Goal: Information Seeking & Learning: Learn about a topic

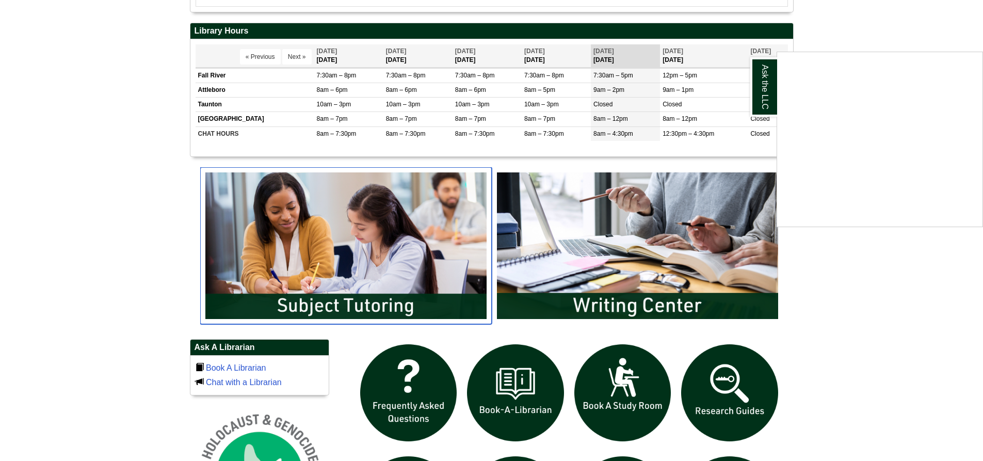
scroll to position [361, 0]
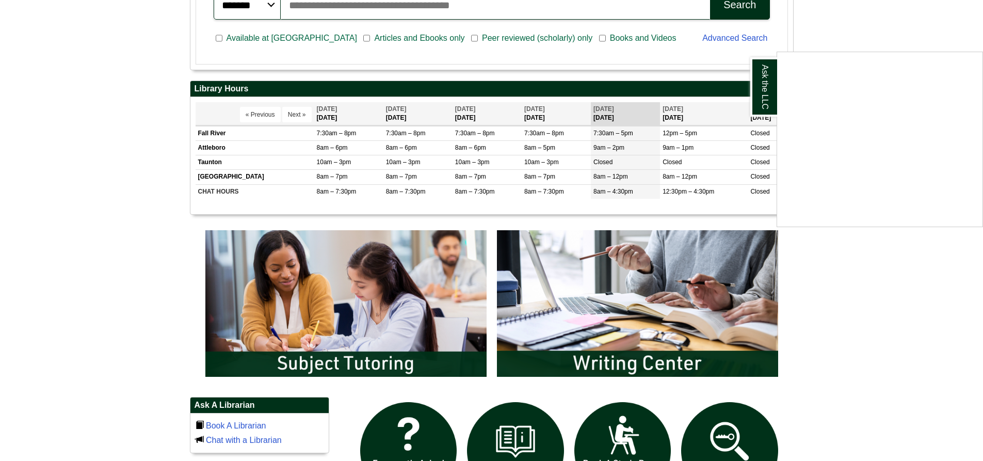
click at [834, 269] on div "Ask the LLC" at bounding box center [491, 230] width 983 height 461
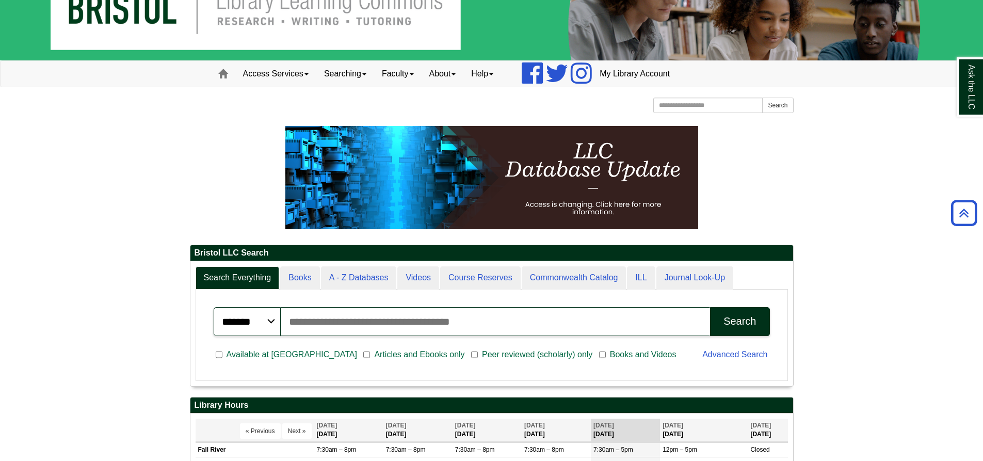
scroll to position [124, 602]
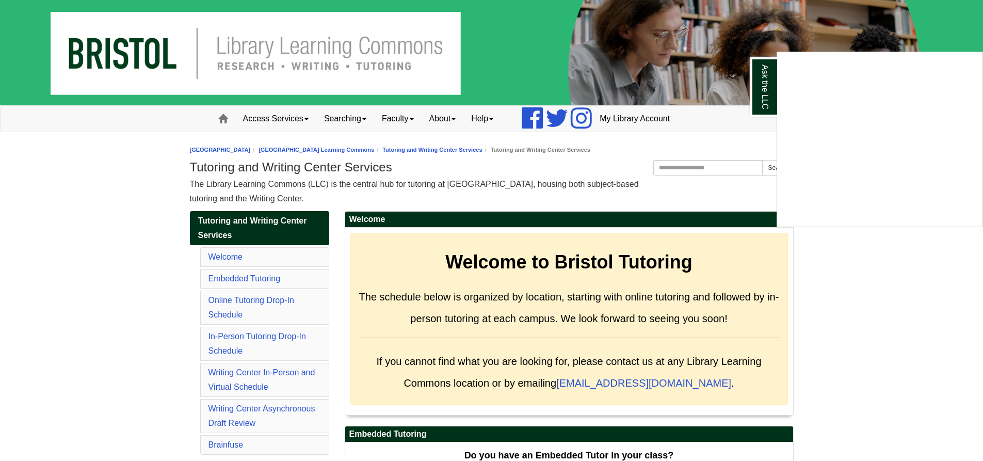
click at [919, 331] on div "Ask the LLC" at bounding box center [491, 230] width 983 height 461
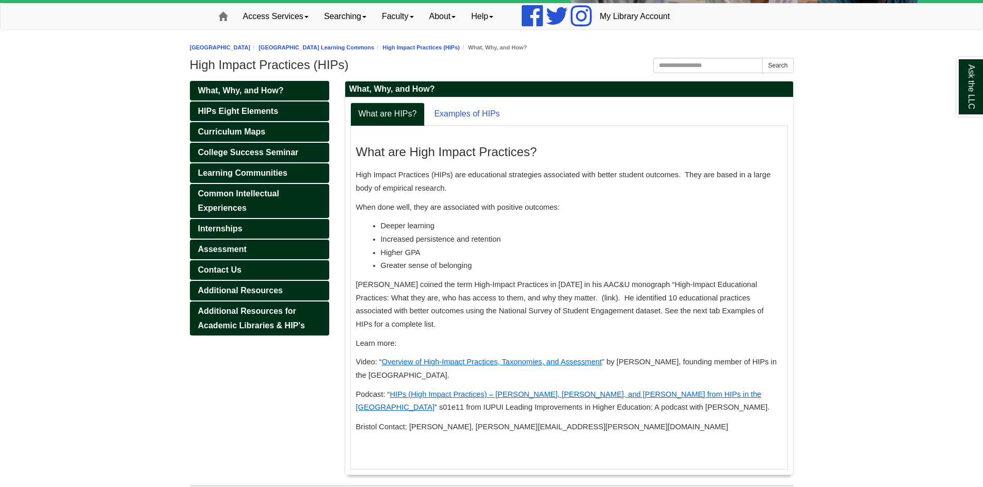
scroll to position [103, 0]
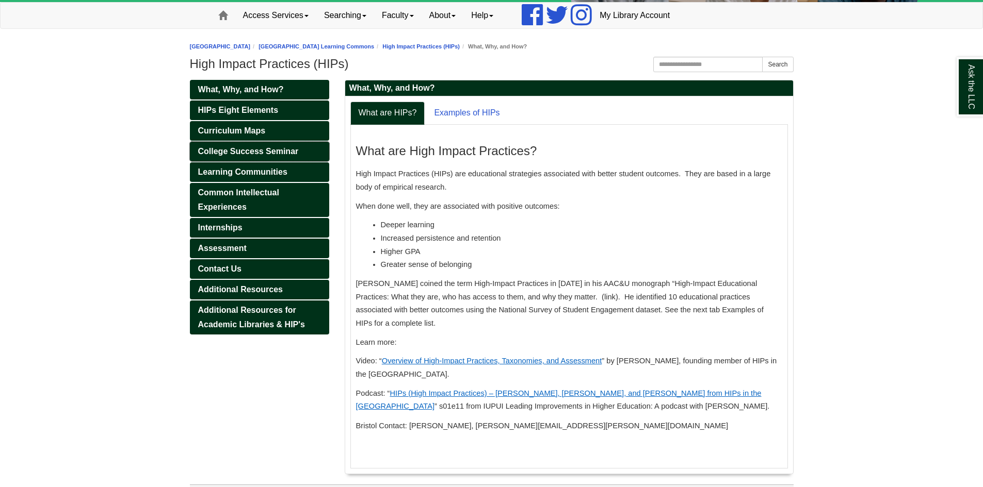
click at [301, 155] on link "College Success Seminar" at bounding box center [259, 152] width 139 height 20
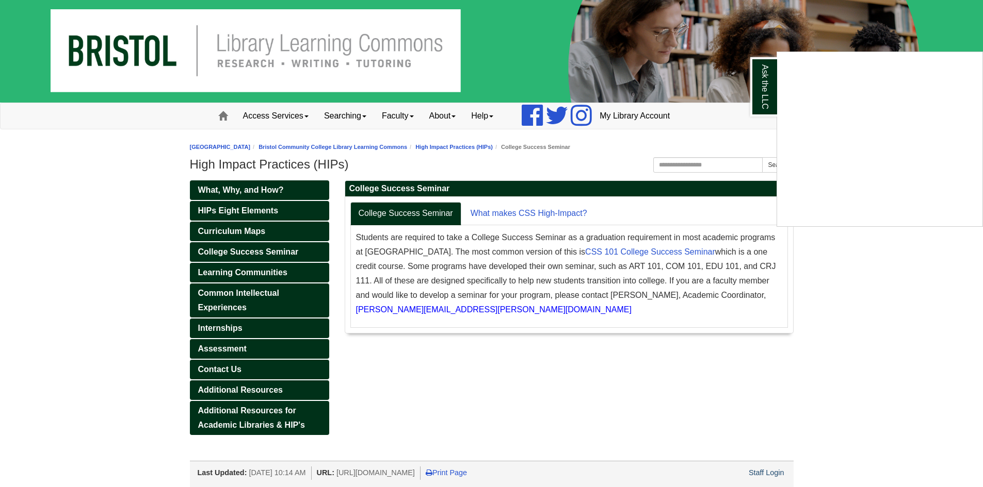
scroll to position [3, 0]
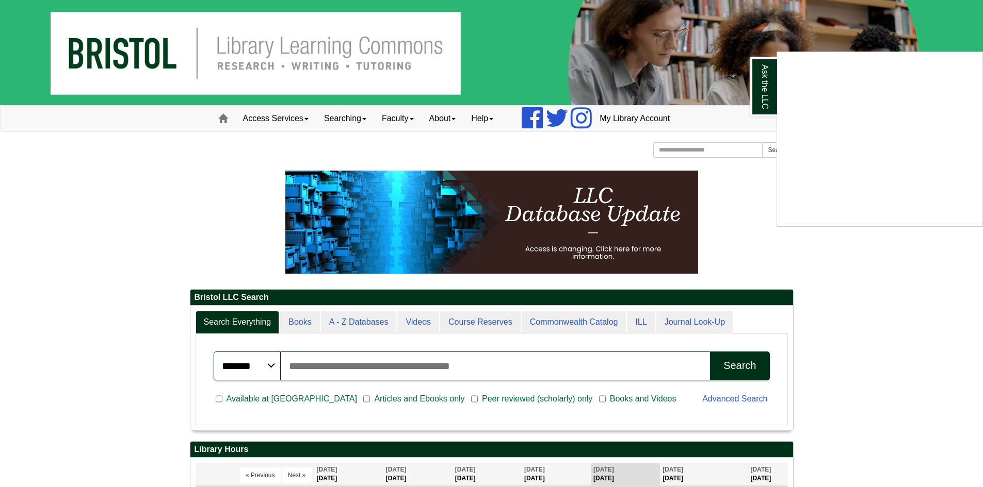
click at [362, 369] on div "Ask the LLC" at bounding box center [491, 243] width 983 height 487
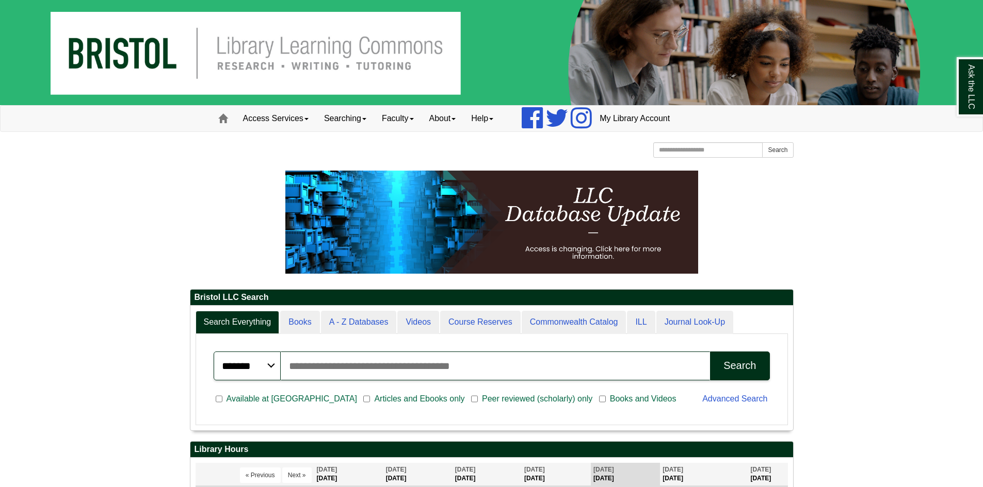
click at [362, 369] on input "Search articles, books, journals & more" at bounding box center [496, 366] width 430 height 29
click at [316, 352] on input "Search articles, books, journals & more" at bounding box center [496, 366] width 430 height 29
click at [311, 367] on input "Search articles, books, journals & more" at bounding box center [496, 366] width 430 height 29
type input "**********"
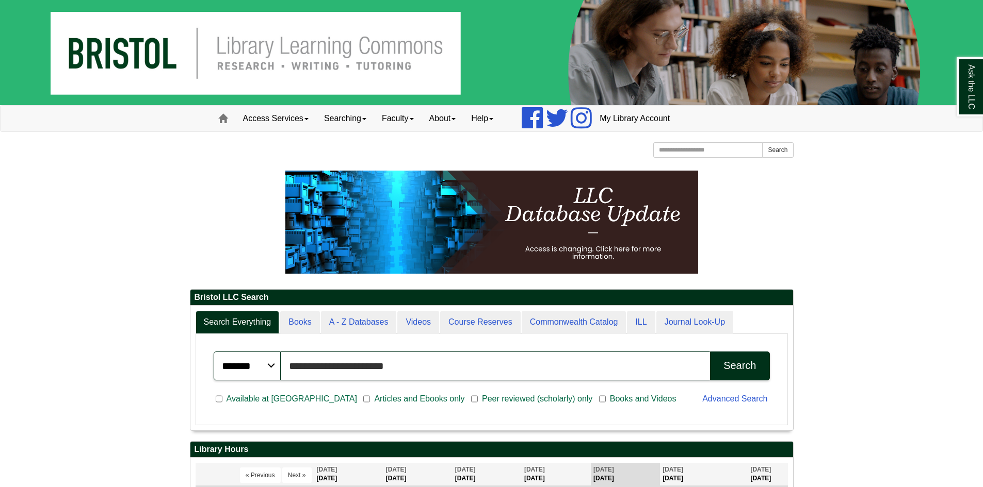
click at [710, 352] on button "Search" at bounding box center [739, 366] width 59 height 29
